Goal: Information Seeking & Learning: Learn about a topic

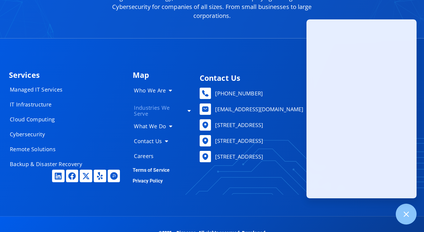
scroll to position [2860, 0]
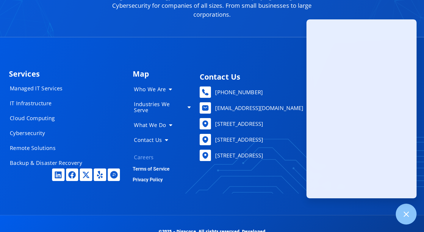
click at [146, 151] on link "Careers" at bounding box center [162, 157] width 69 height 12
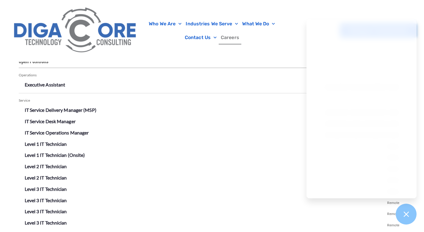
scroll to position [1020, 0]
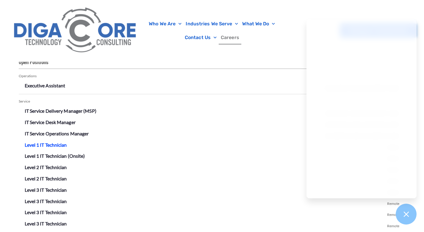
click at [63, 144] on link "Level 1 IT Technician" at bounding box center [46, 145] width 42 height 6
